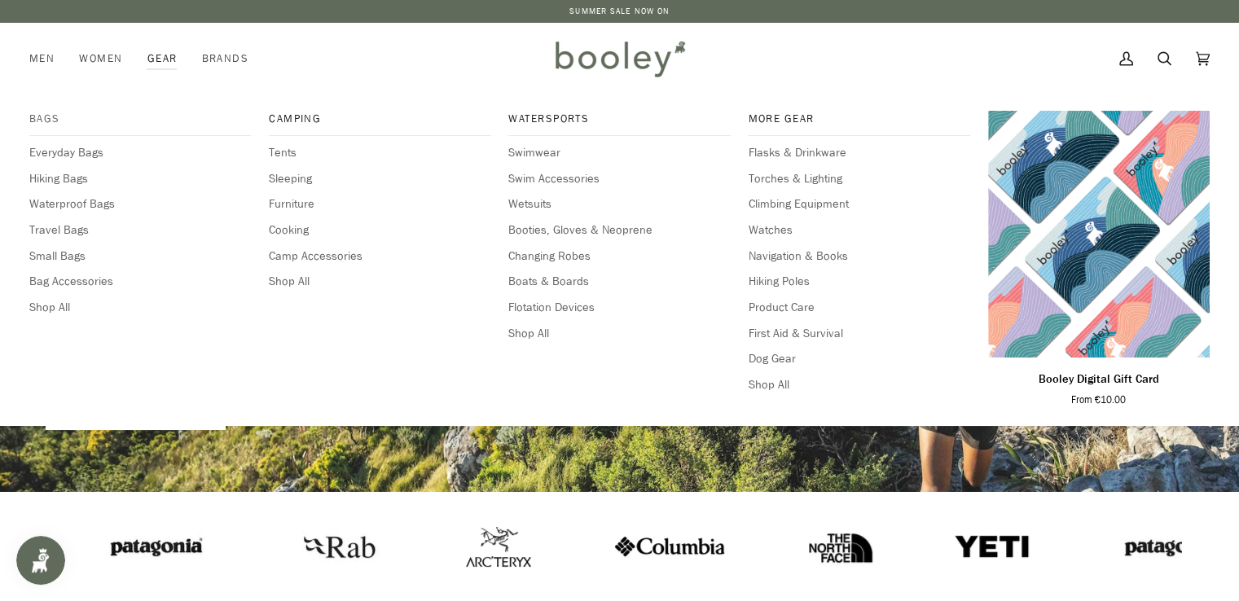
click at [49, 118] on span "Bags" at bounding box center [140, 119] width 222 height 16
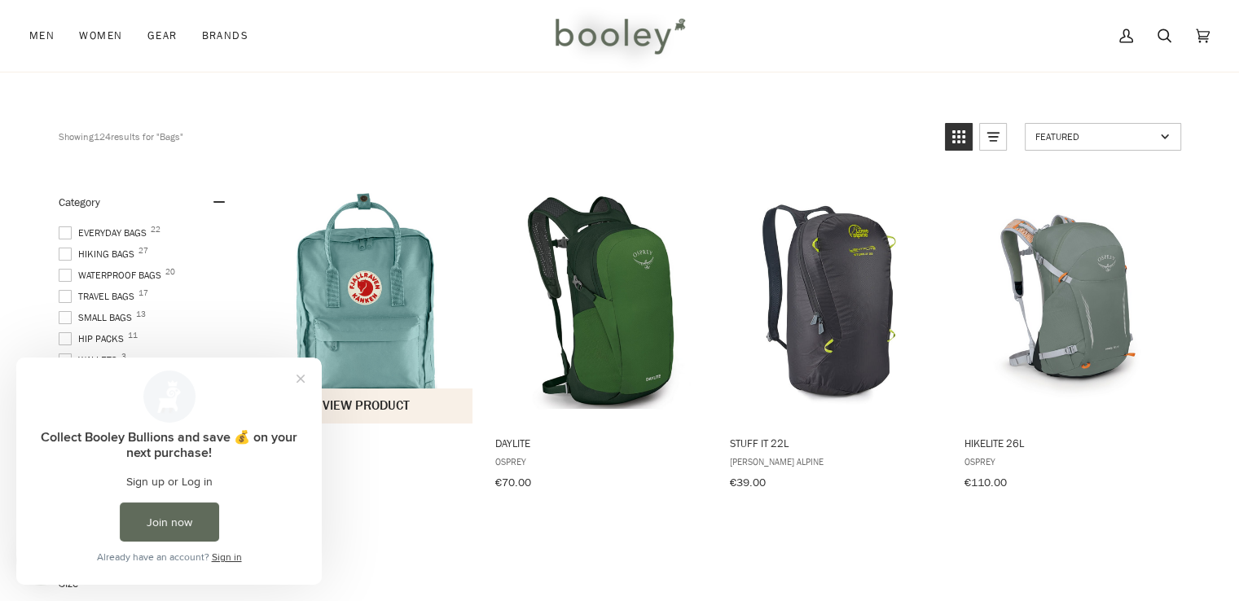
scroll to position [94, 0]
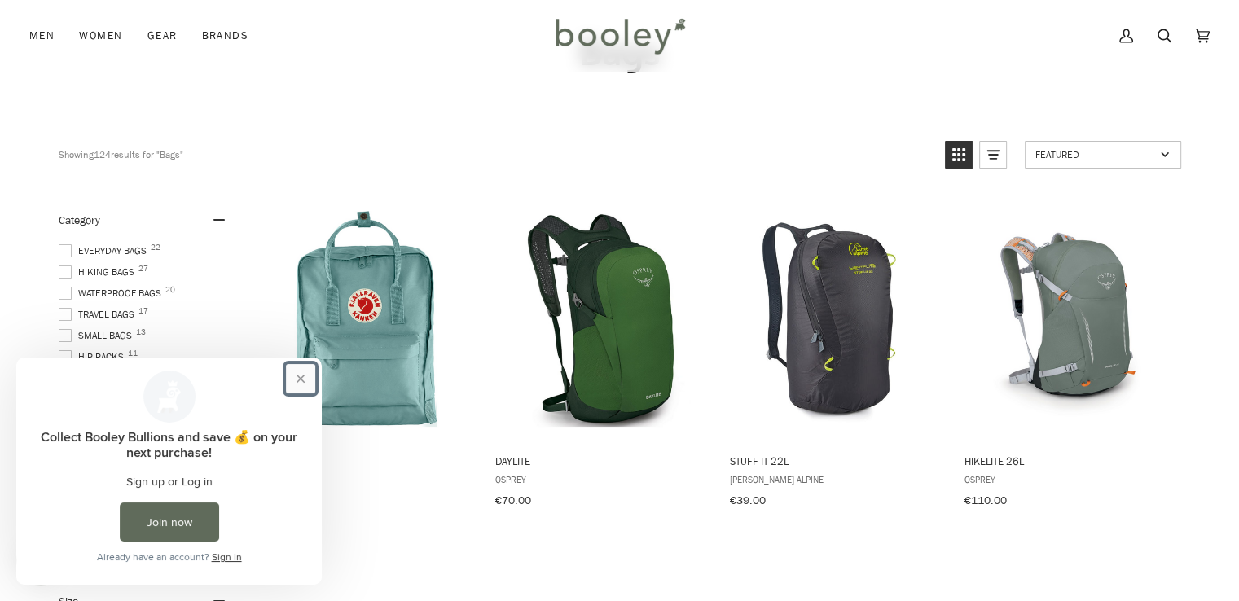
click at [299, 377] on button "Close prompt" at bounding box center [300, 378] width 29 height 29
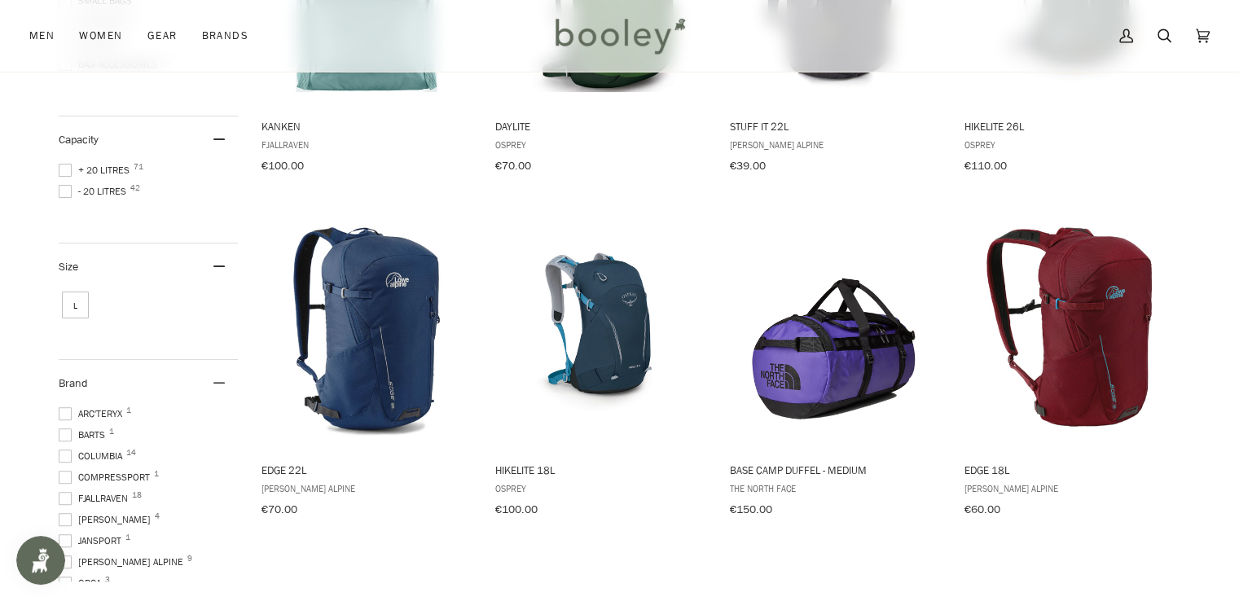
scroll to position [368, 0]
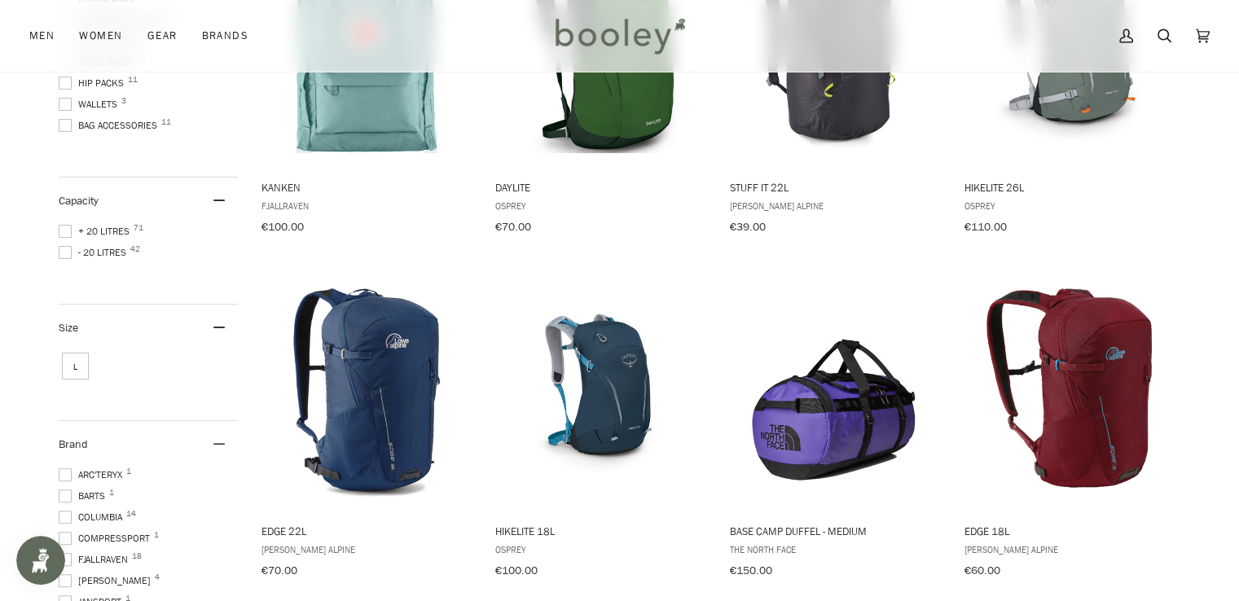
click at [98, 226] on span "+ 20 Litres 71" at bounding box center [97, 231] width 76 height 15
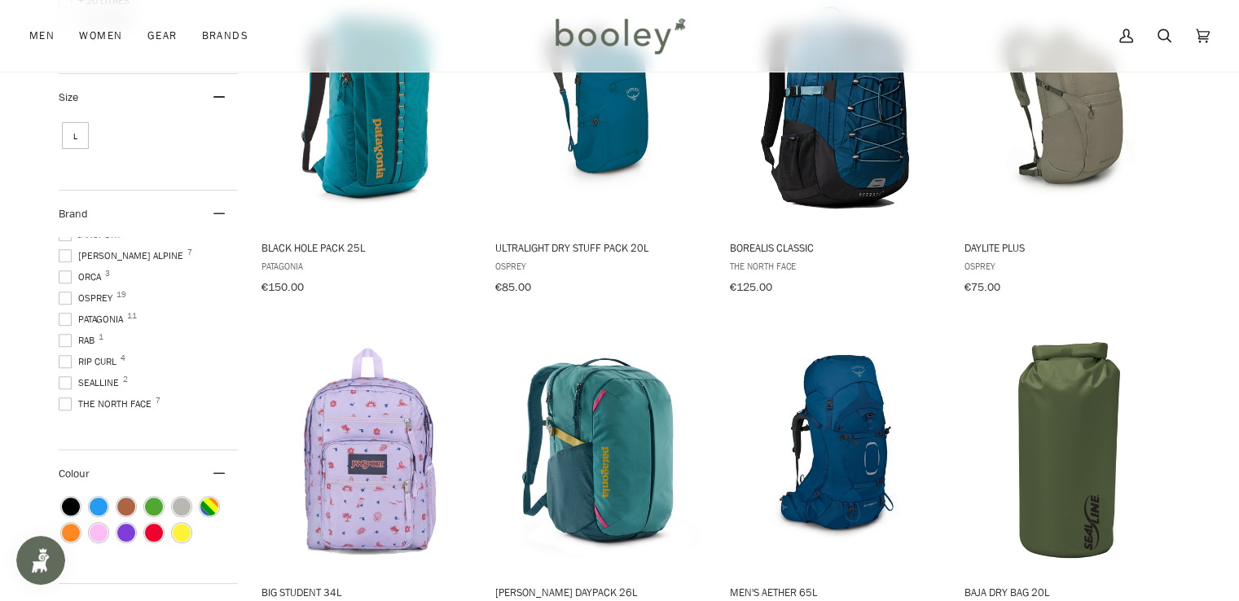
scroll to position [99, 0]
click at [99, 371] on span "The North Face 7" at bounding box center [108, 378] width 98 height 15
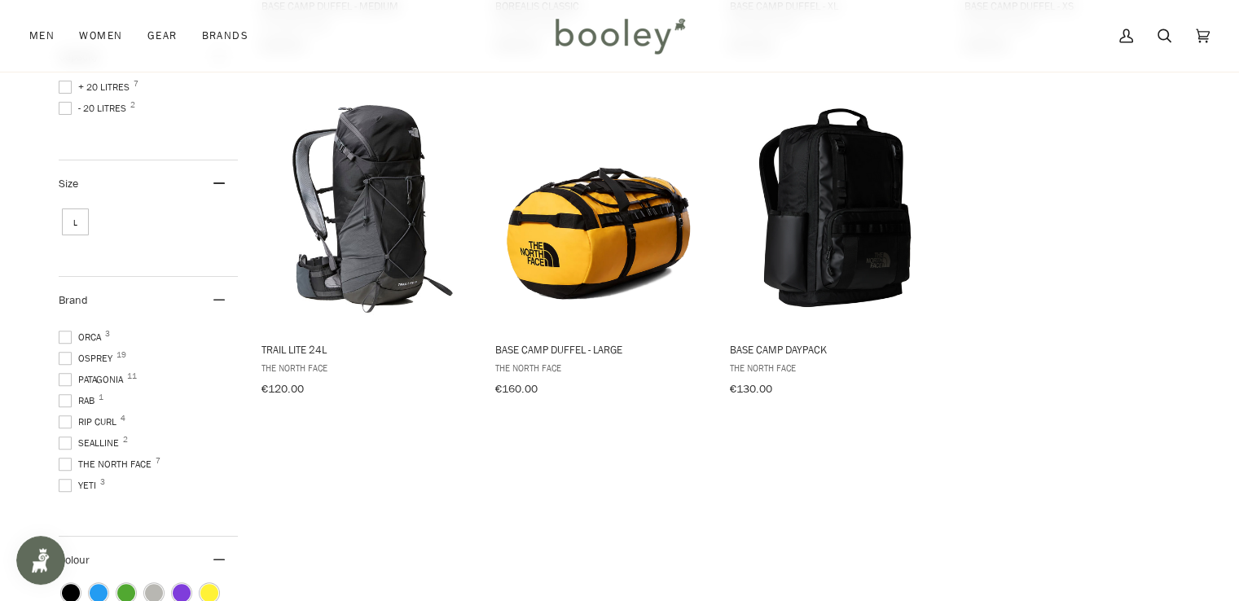
scroll to position [635, 0]
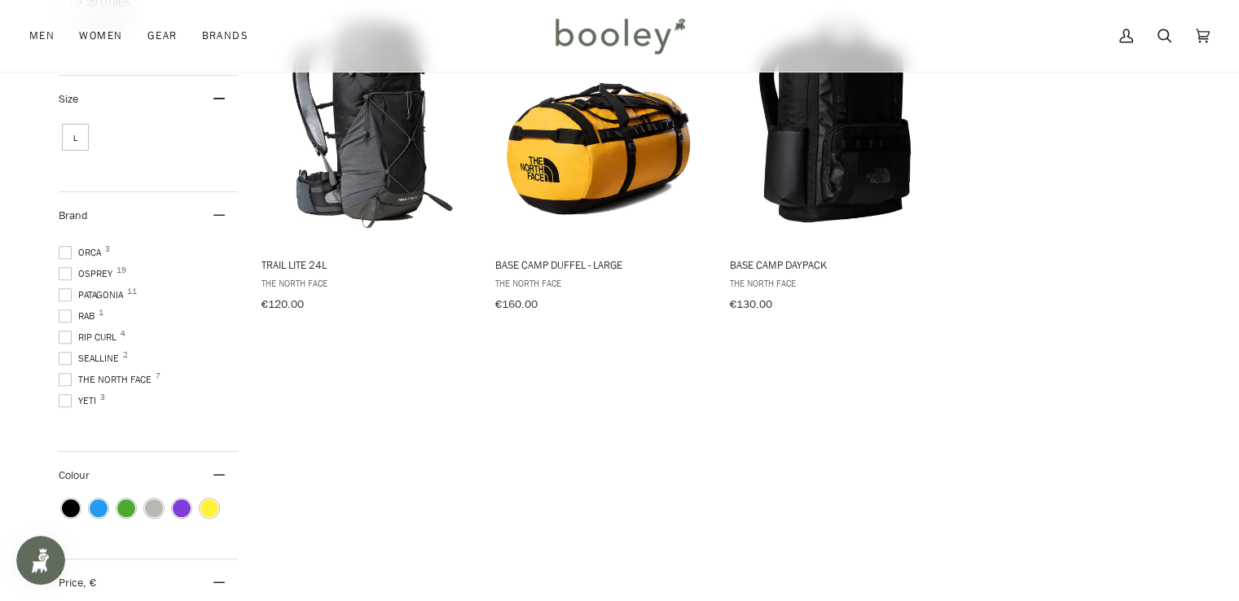
click at [72, 393] on span "YETI 3" at bounding box center [80, 400] width 42 height 15
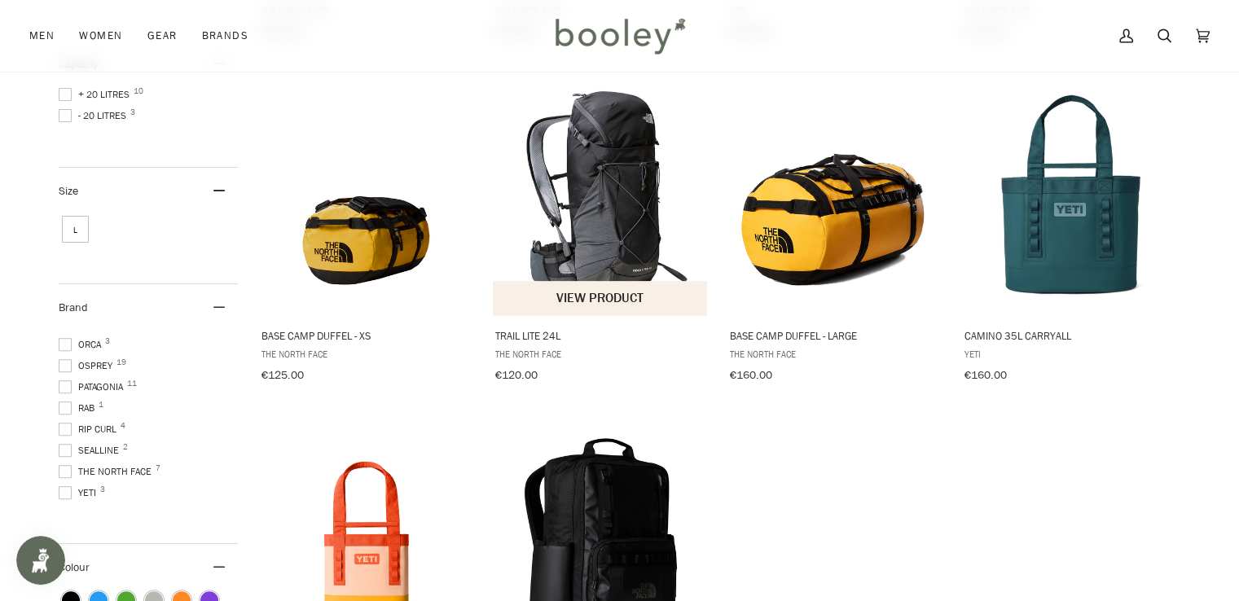
scroll to position [831, 0]
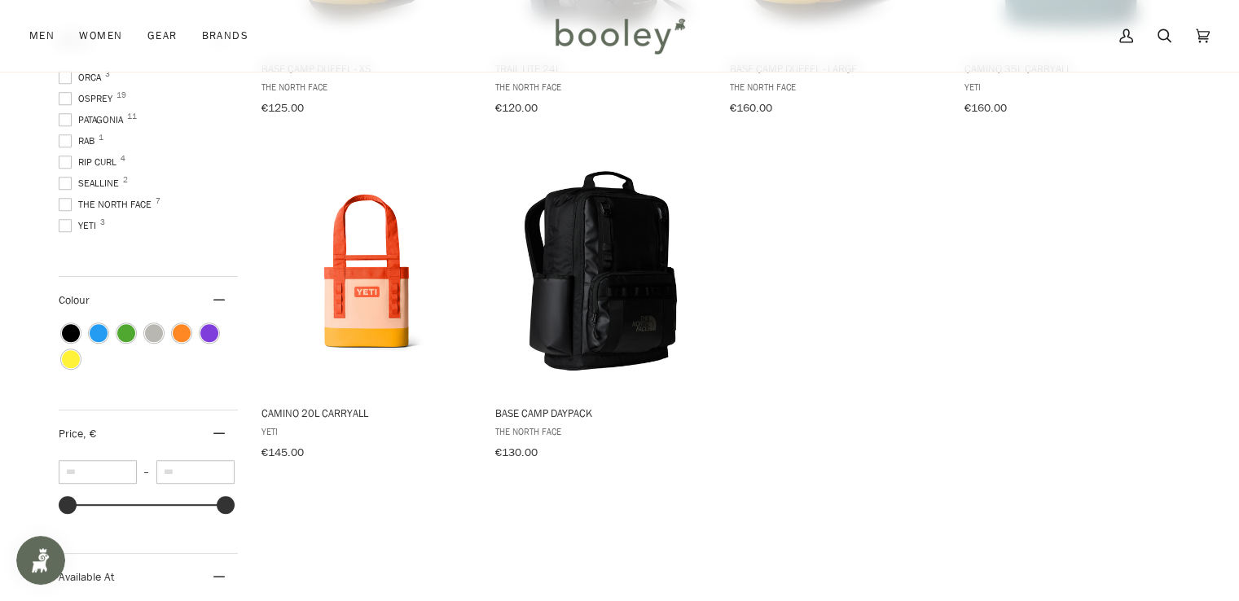
click at [68, 219] on span at bounding box center [65, 225] width 13 height 13
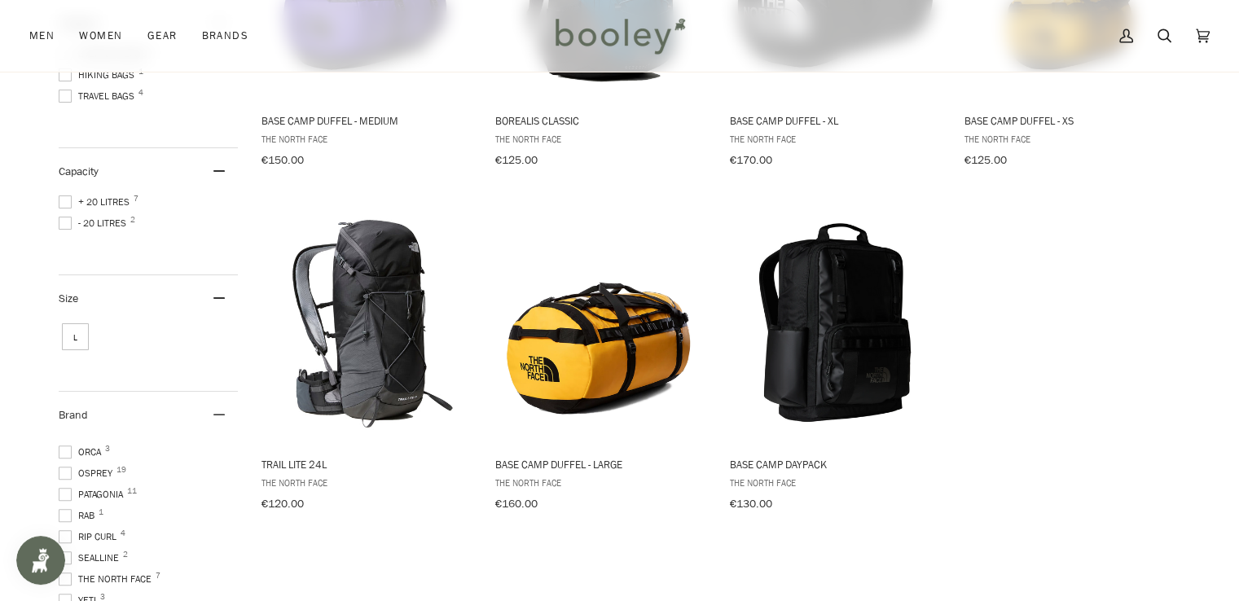
scroll to position [733, 0]
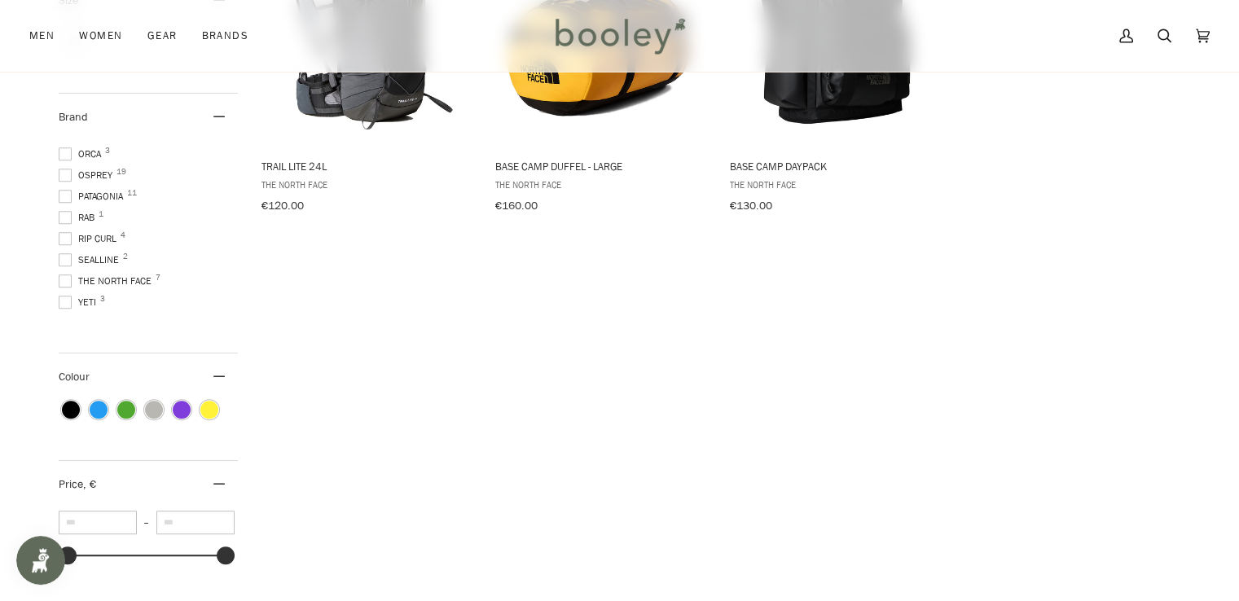
click at [100, 274] on span "The North Face 7" at bounding box center [108, 281] width 98 height 15
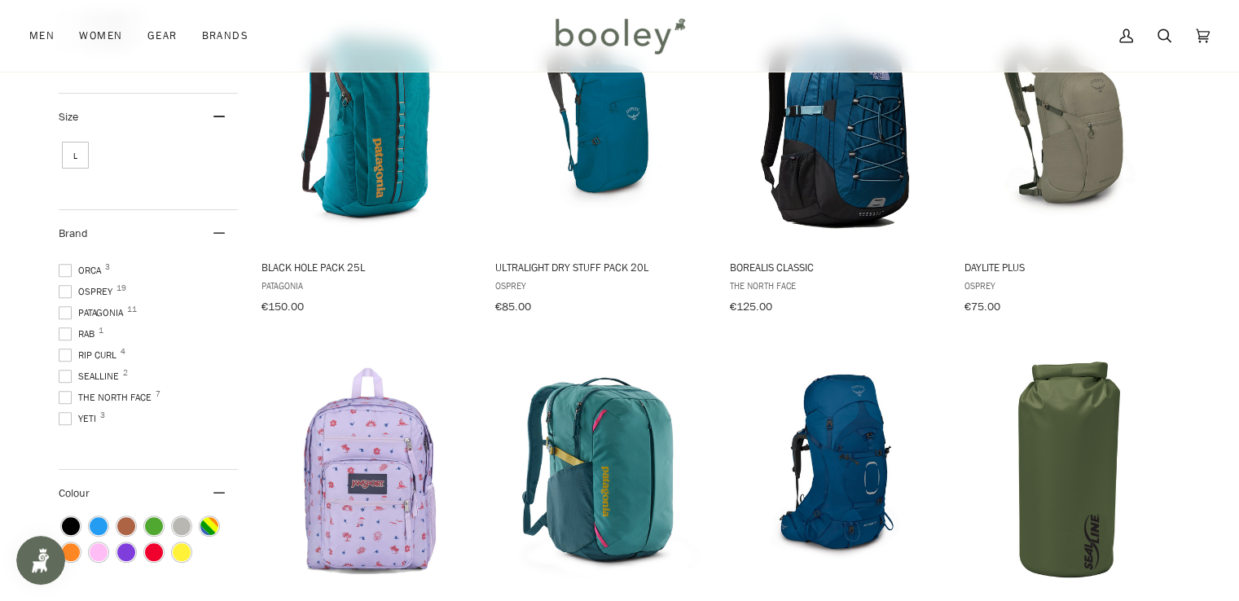
scroll to position [631, 0]
click at [72, 306] on span "Patagonia 11" at bounding box center [93, 313] width 69 height 15
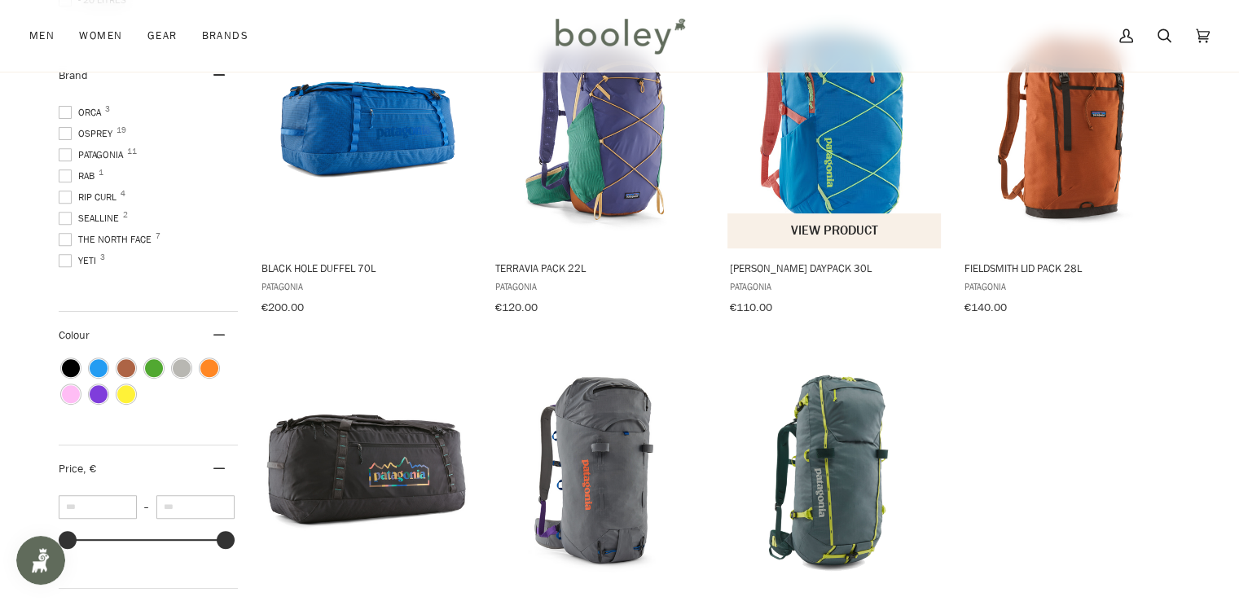
click at [822, 170] on img "Refugio Daypack 30L" at bounding box center [835, 127] width 216 height 216
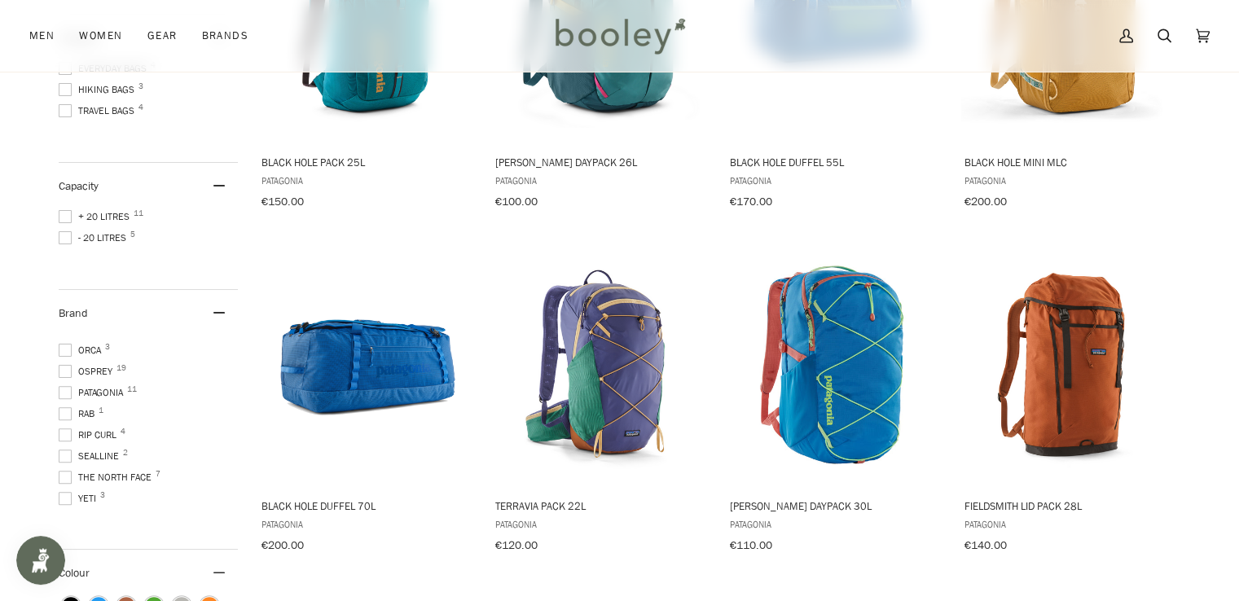
click at [72, 385] on span "Patagonia 11" at bounding box center [93, 392] width 69 height 15
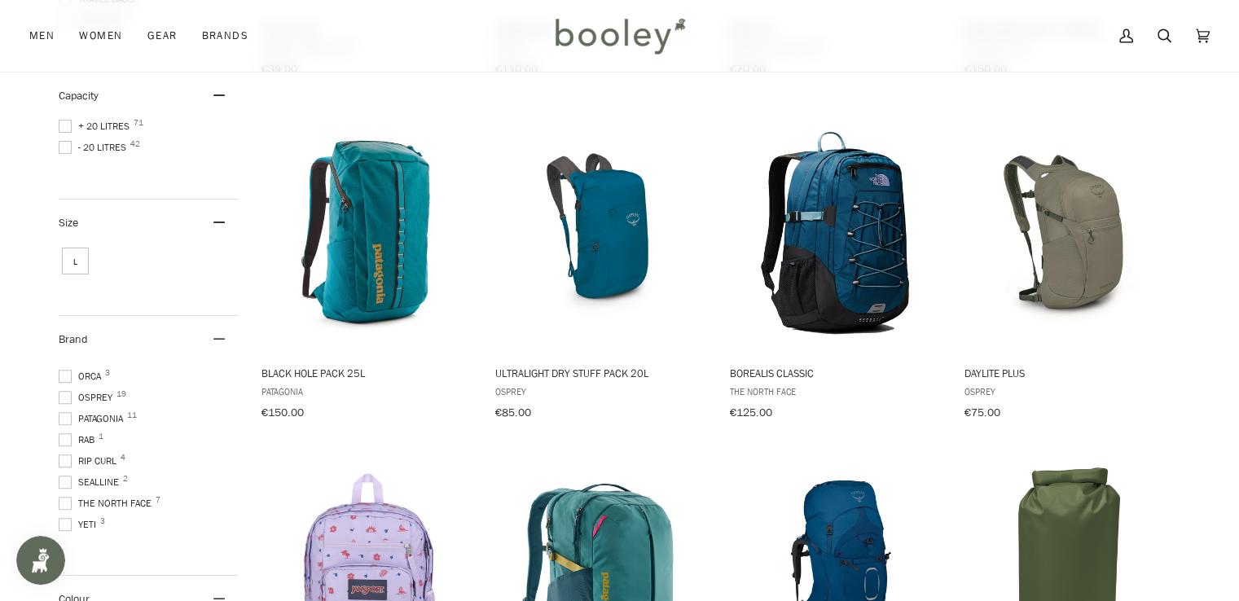
click at [76, 433] on span "Rab 1" at bounding box center [79, 440] width 41 height 15
